Goal: Task Accomplishment & Management: Manage account settings

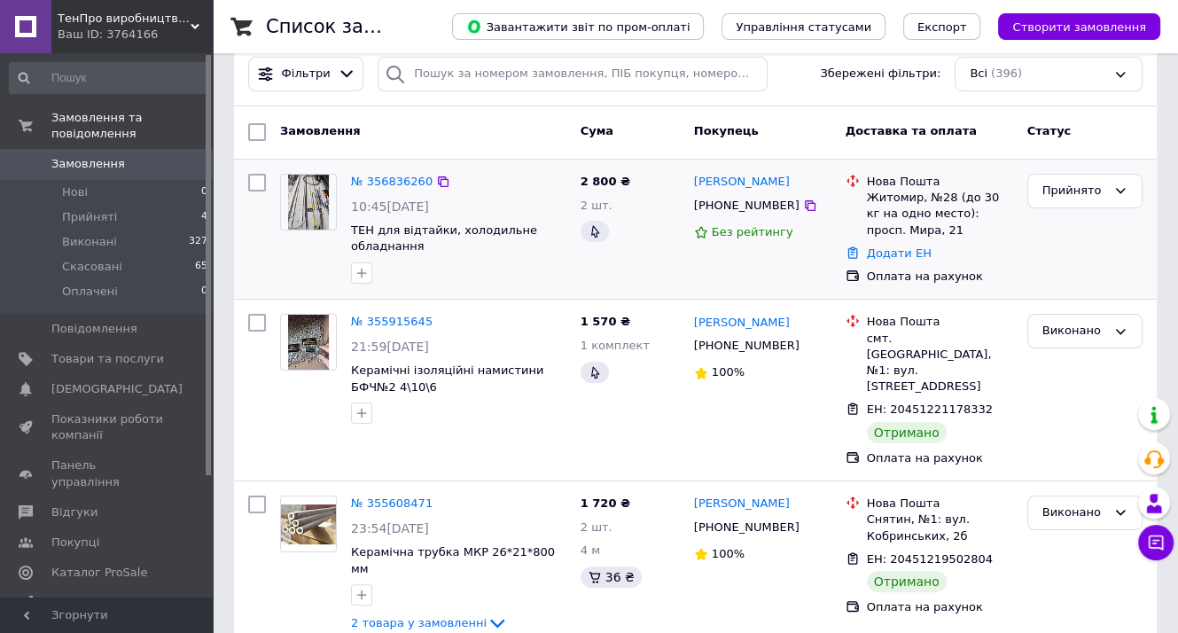
scroll to position [89, 0]
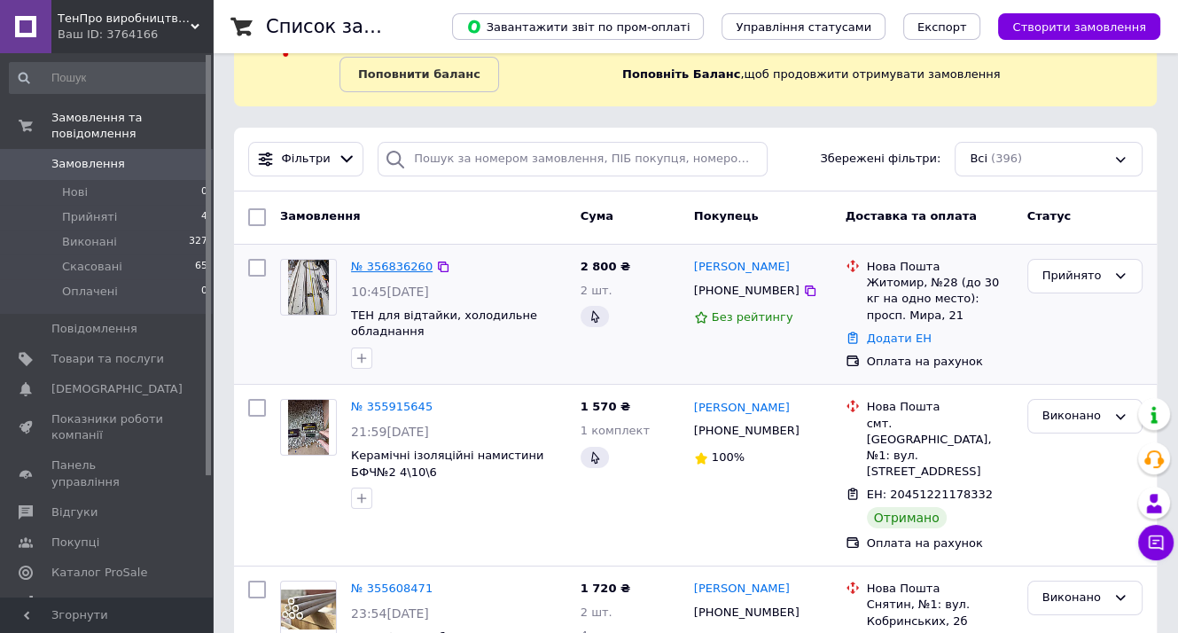
click at [388, 267] on link "№ 356836260" at bounding box center [392, 266] width 82 height 13
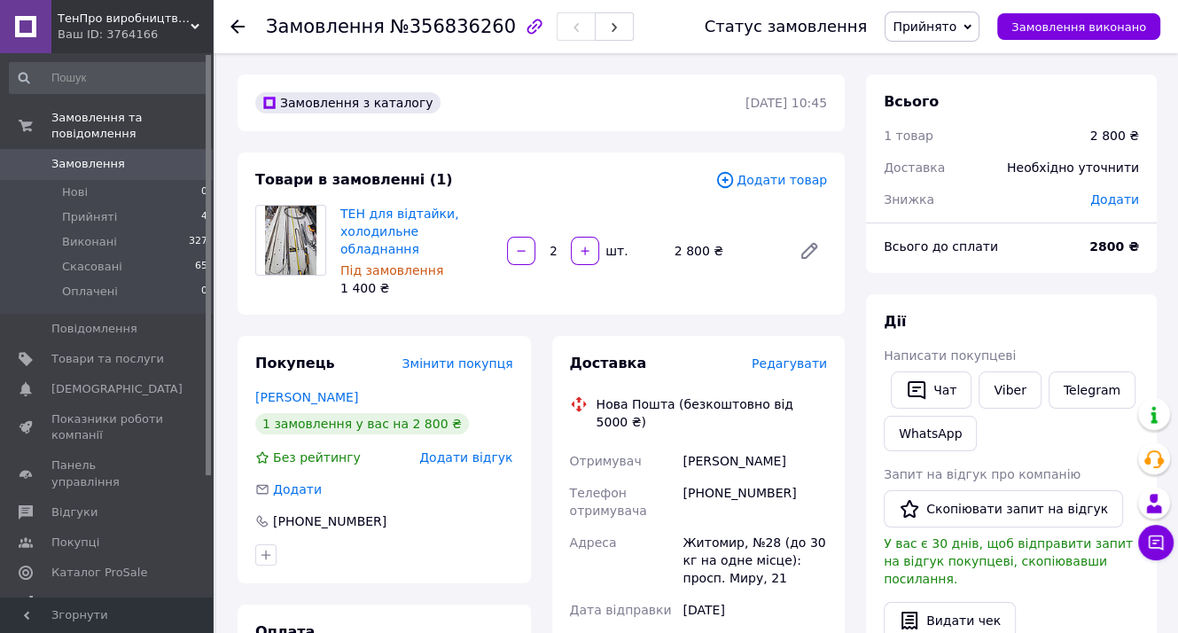
click at [1111, 204] on span "Додати" at bounding box center [1115, 199] width 49 height 14
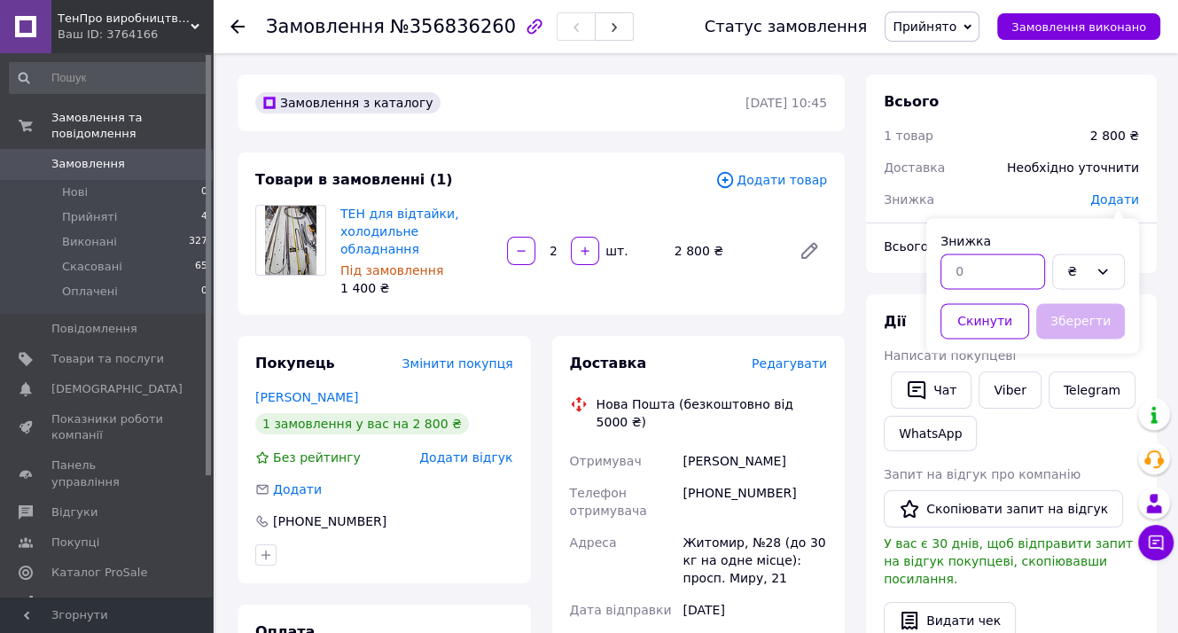
drag, startPoint x: 987, startPoint y: 280, endPoint x: 940, endPoint y: 267, distance: 48.8
click at [939, 268] on div at bounding box center [993, 271] width 112 height 43
type input "1060"
click at [1089, 319] on button "Зберегти" at bounding box center [1081, 320] width 89 height 35
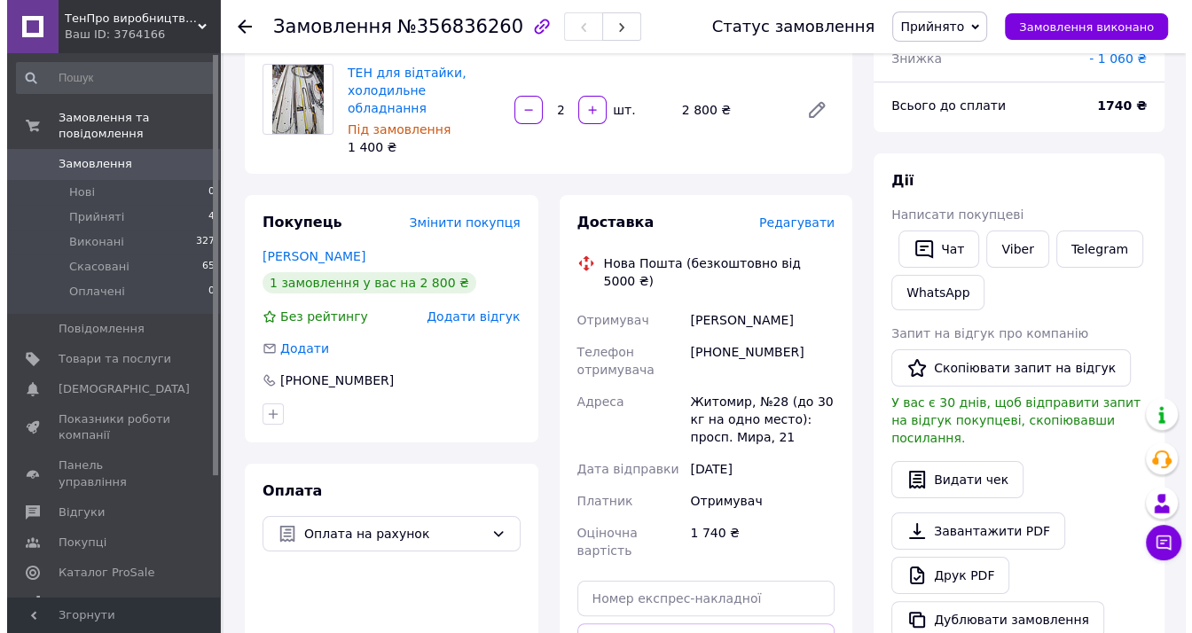
scroll to position [266, 0]
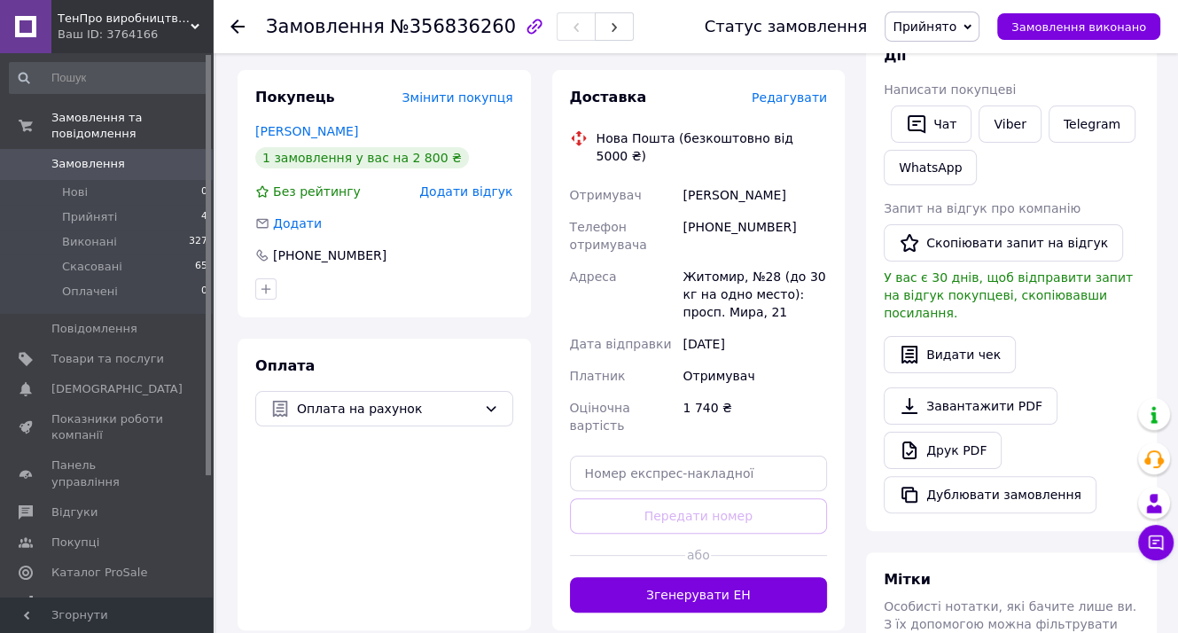
click at [807, 90] on span "Редагувати" at bounding box center [789, 97] width 75 height 14
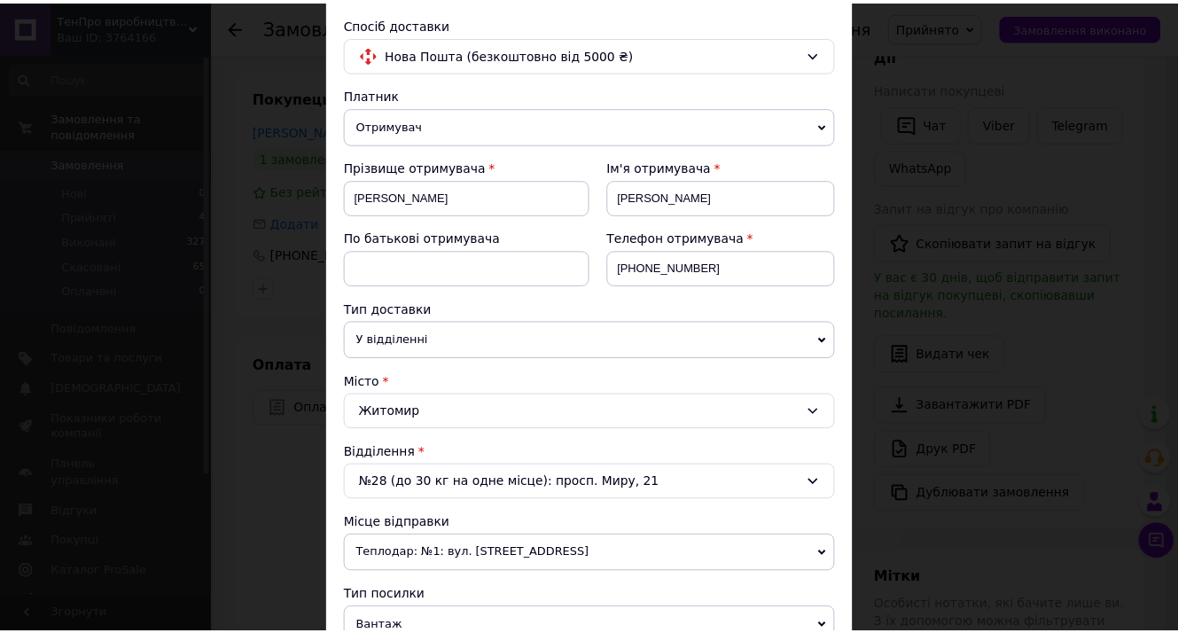
scroll to position [0, 0]
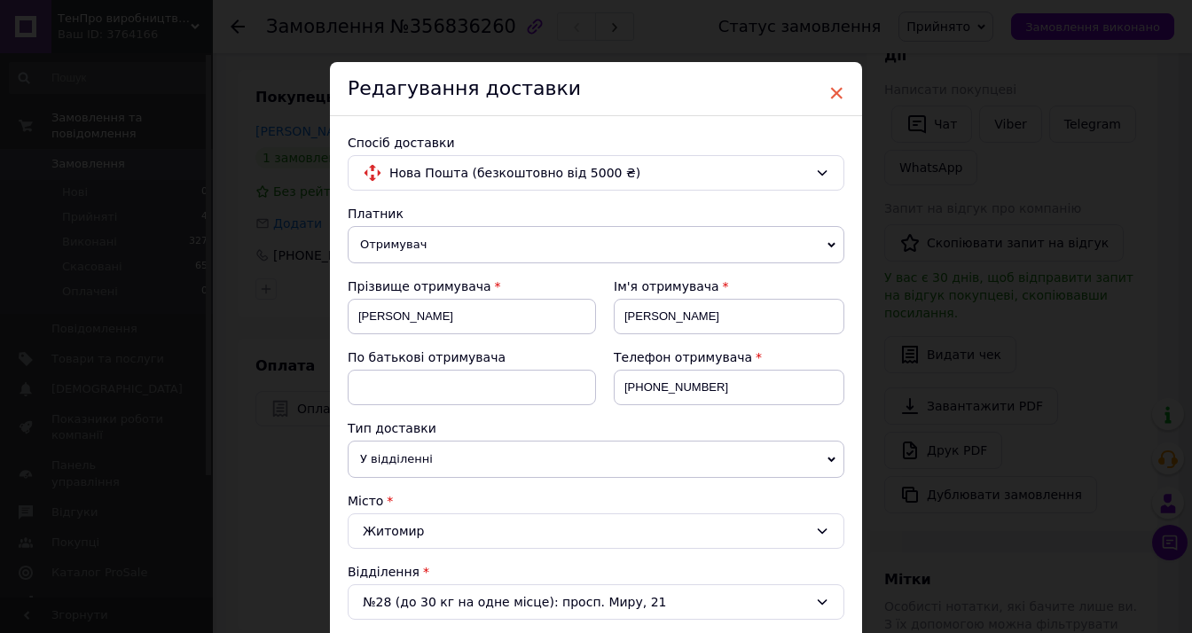
click at [837, 98] on span "×" at bounding box center [836, 93] width 16 height 30
